Goal: Navigation & Orientation: Find specific page/section

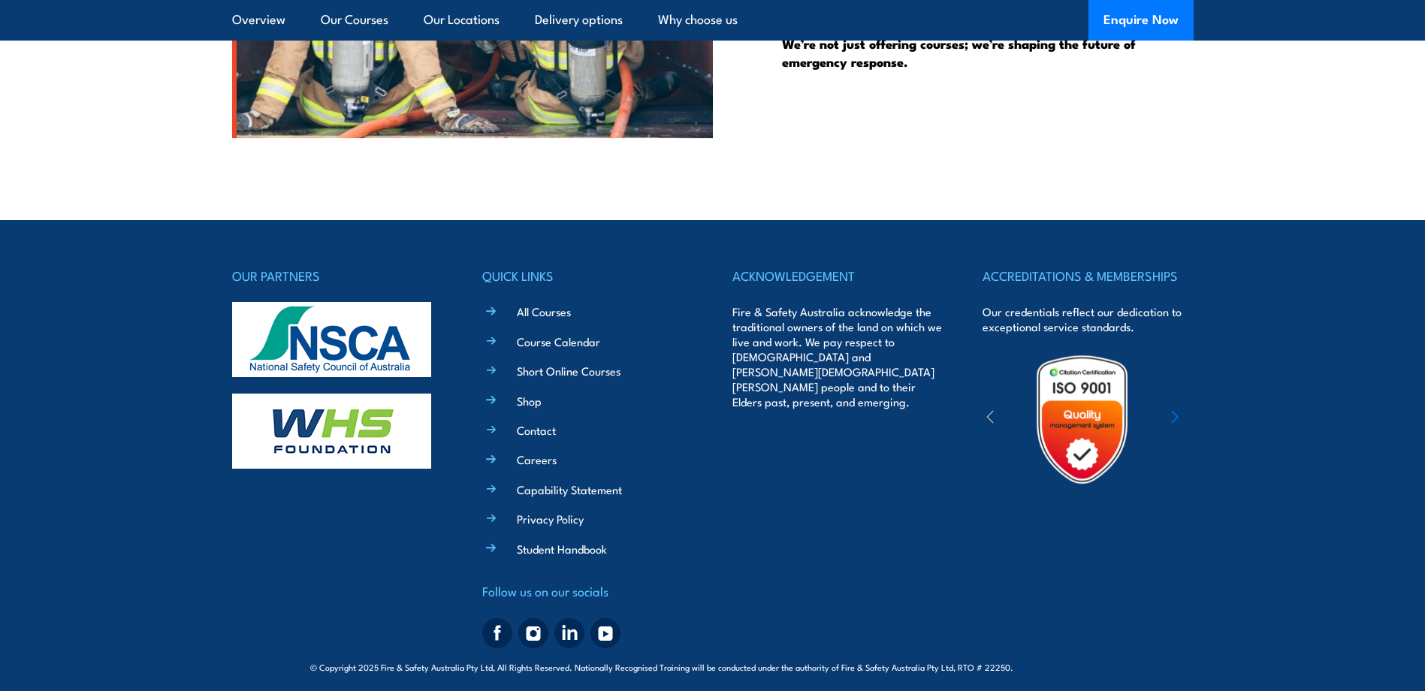
scroll to position [5391, 0]
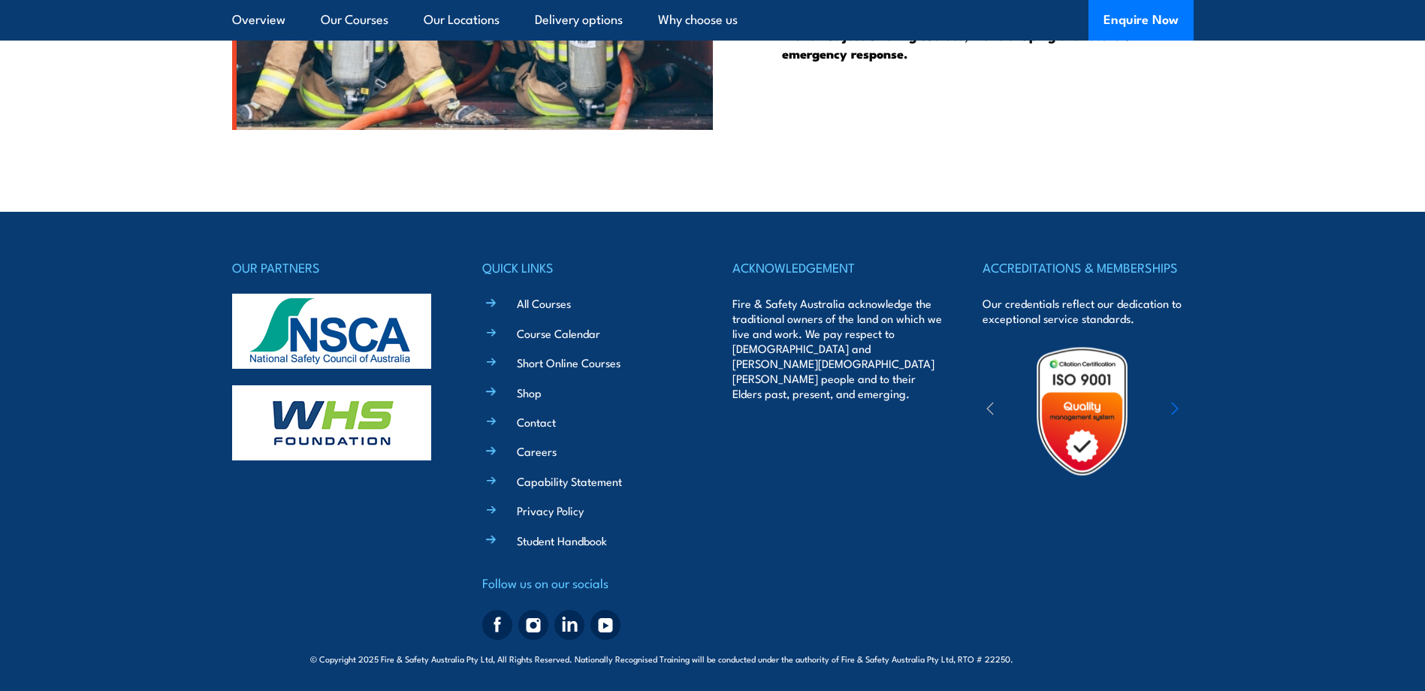
click at [1175, 404] on icon "button" at bounding box center [1175, 408] width 8 height 15
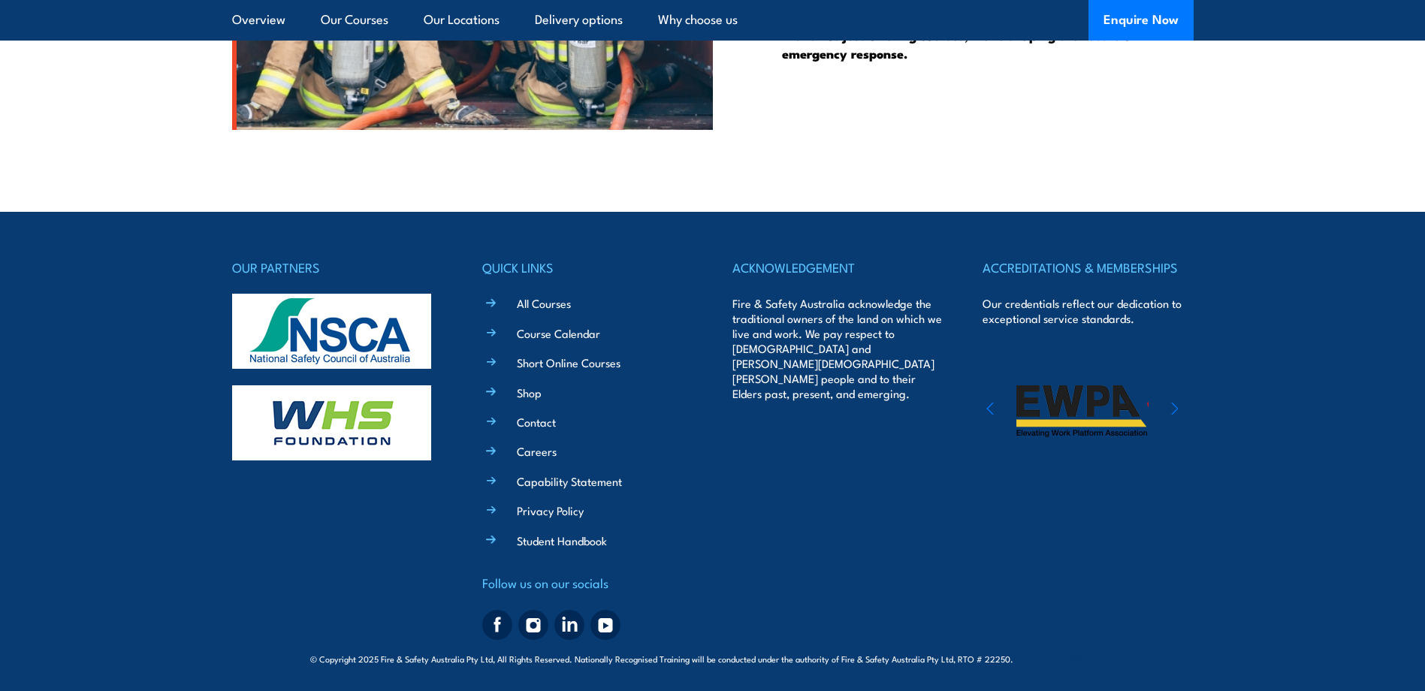
click at [1175, 404] on icon "button" at bounding box center [1175, 408] width 8 height 15
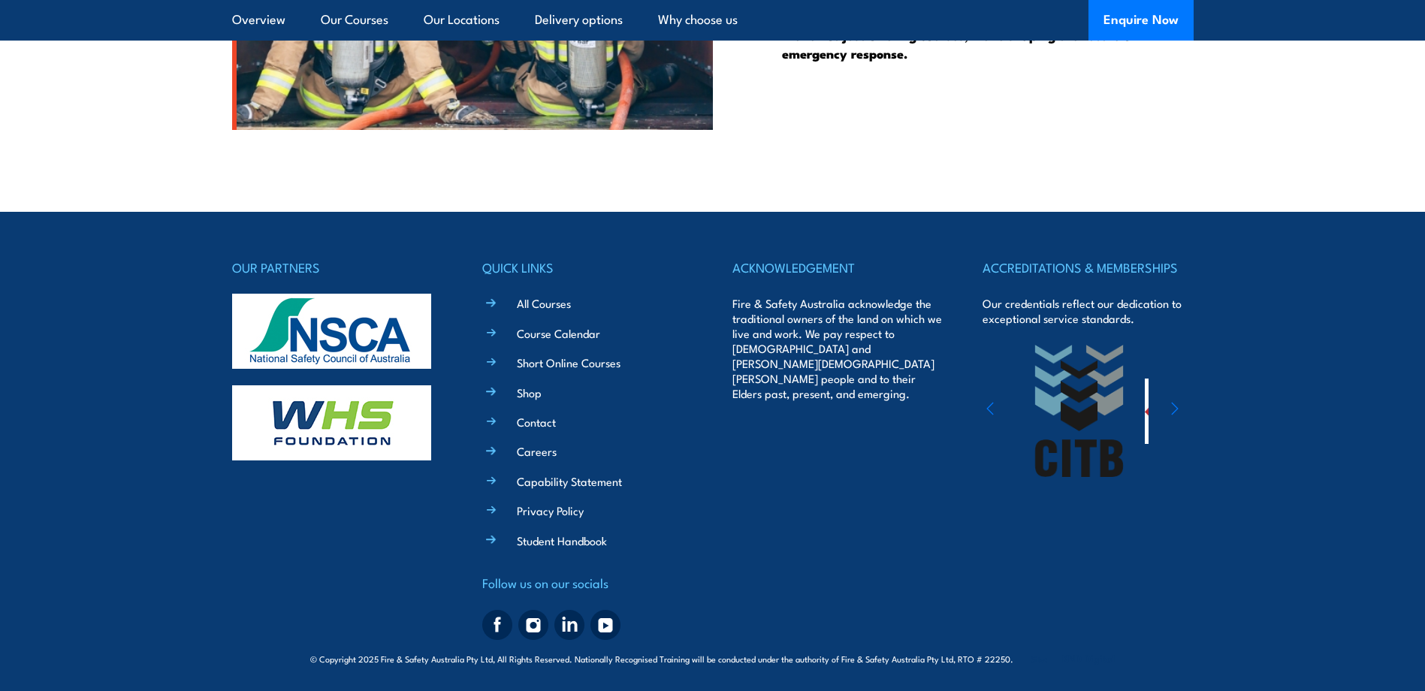
click at [1175, 404] on icon "button" at bounding box center [1175, 408] width 8 height 15
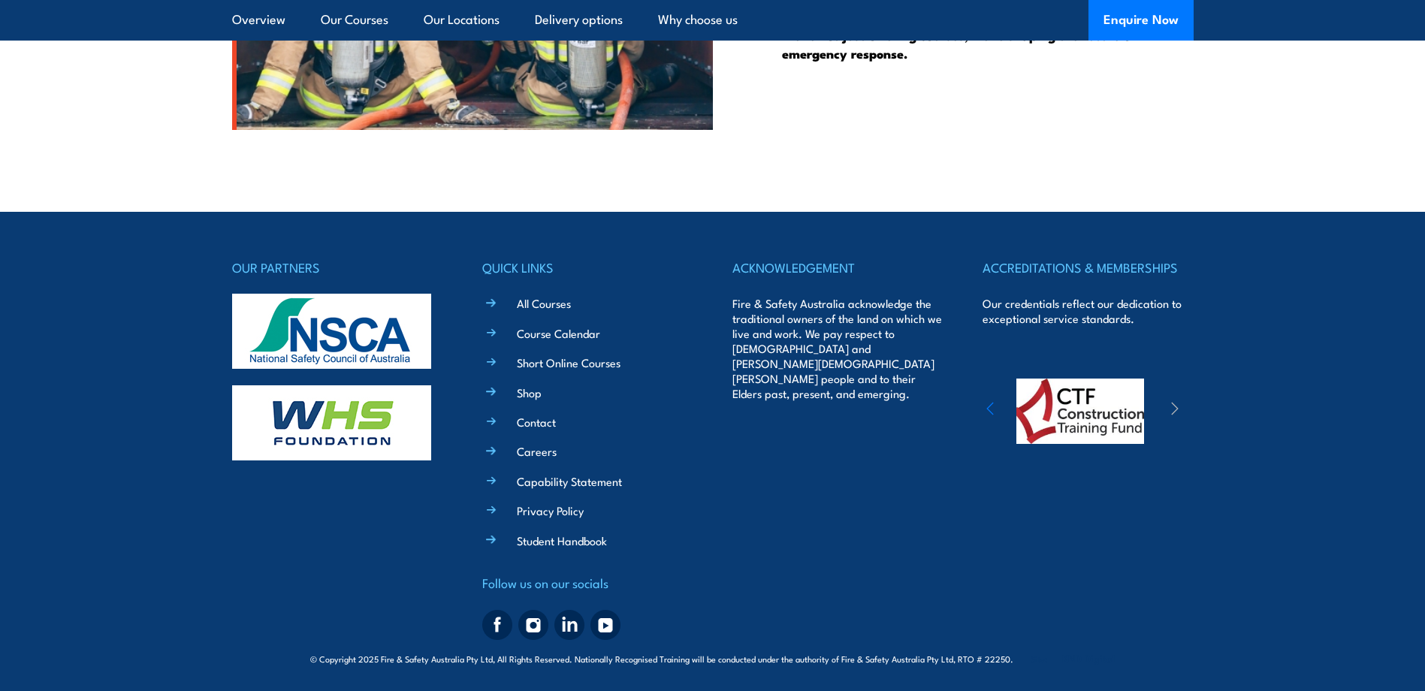
click at [1175, 404] on icon "button" at bounding box center [1175, 408] width 8 height 15
click at [1177, 406] on icon "button" at bounding box center [1175, 408] width 8 height 15
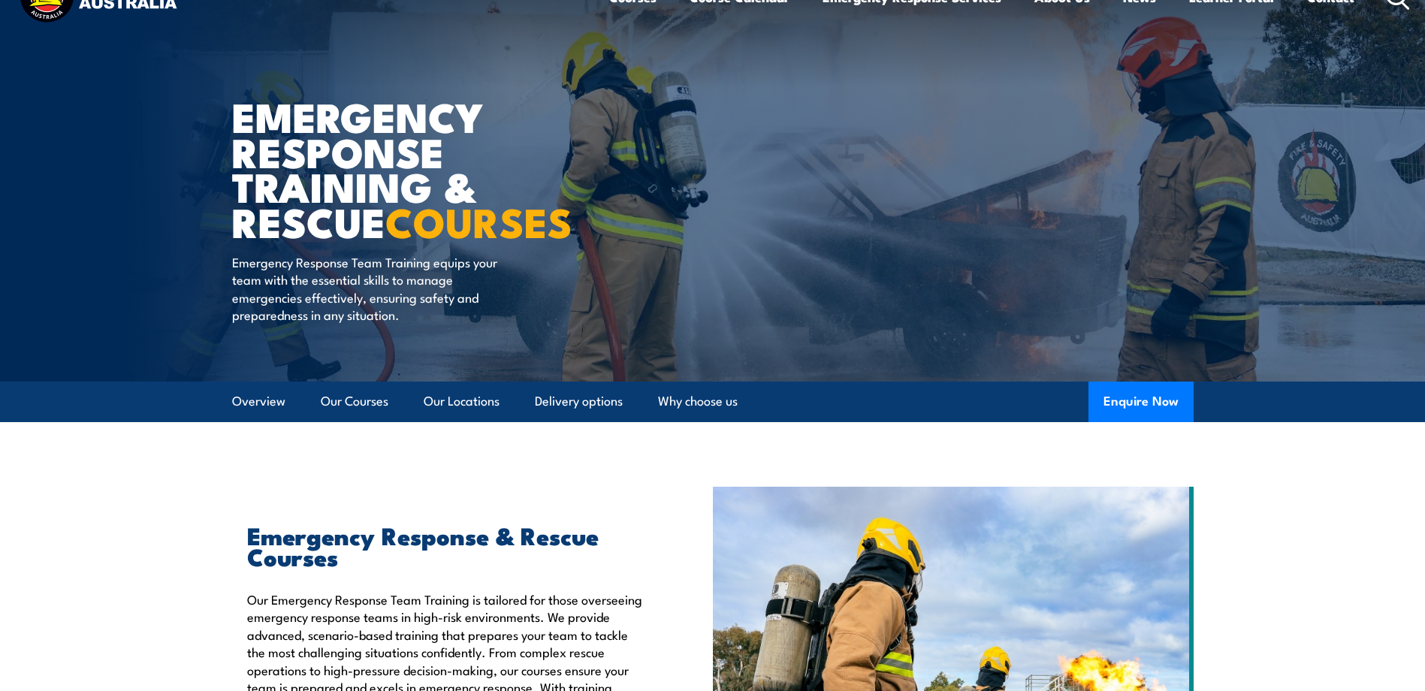
scroll to position [0, 0]
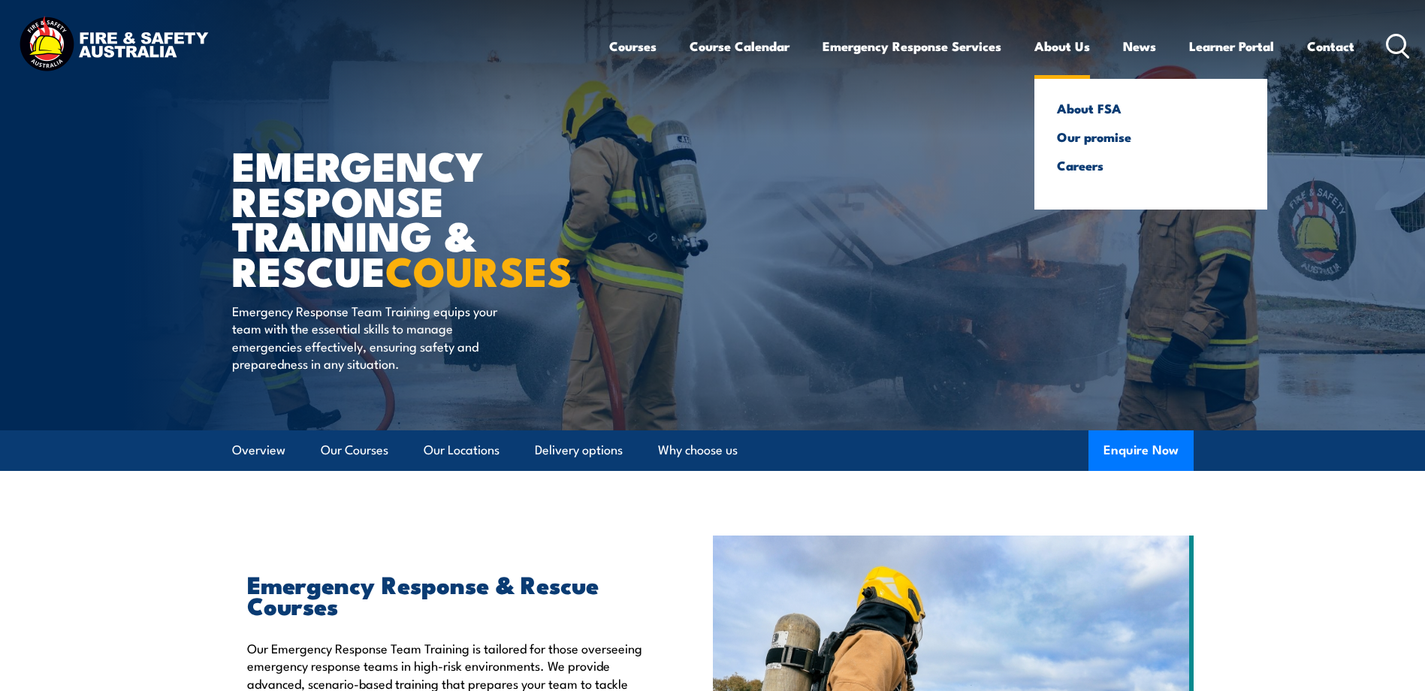
click at [1055, 48] on link "About Us" at bounding box center [1063, 46] width 56 height 40
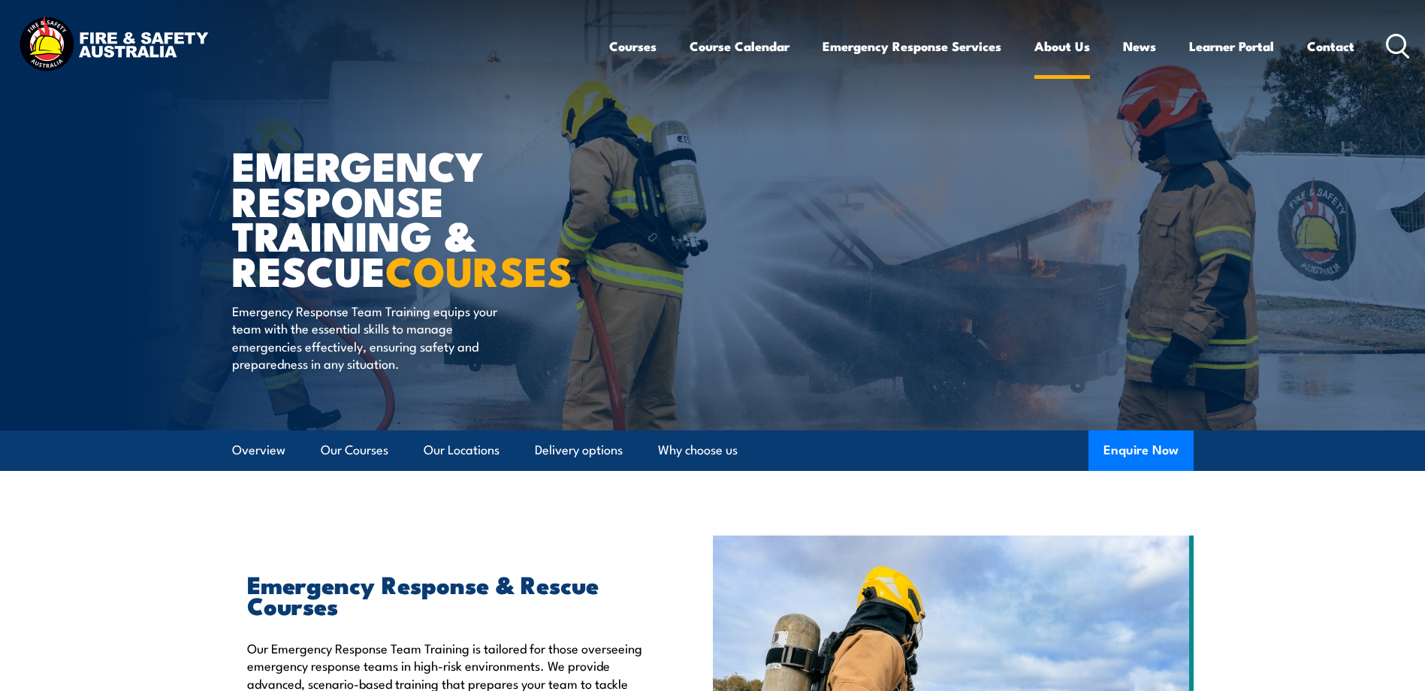
click at [1073, 50] on link "About Us" at bounding box center [1063, 46] width 56 height 40
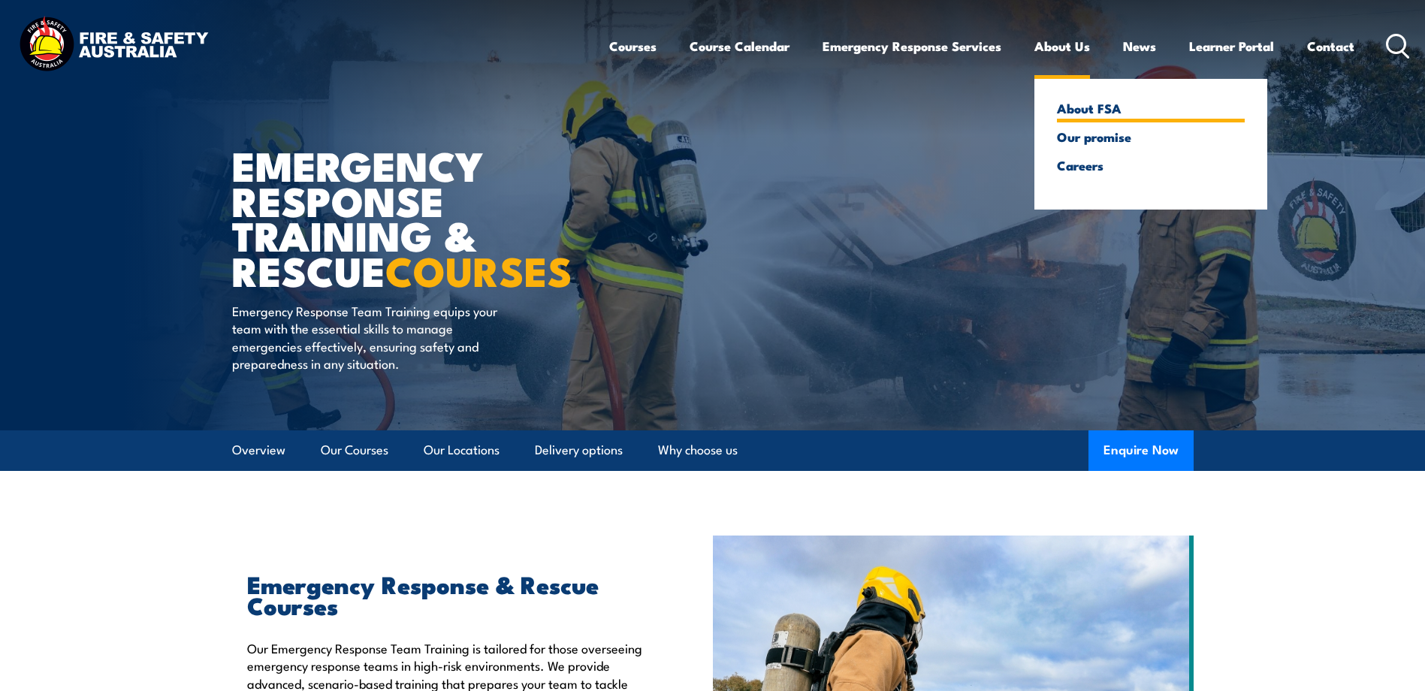
click at [1101, 110] on link "About FSA" at bounding box center [1151, 108] width 188 height 14
